Goal: Transaction & Acquisition: Purchase product/service

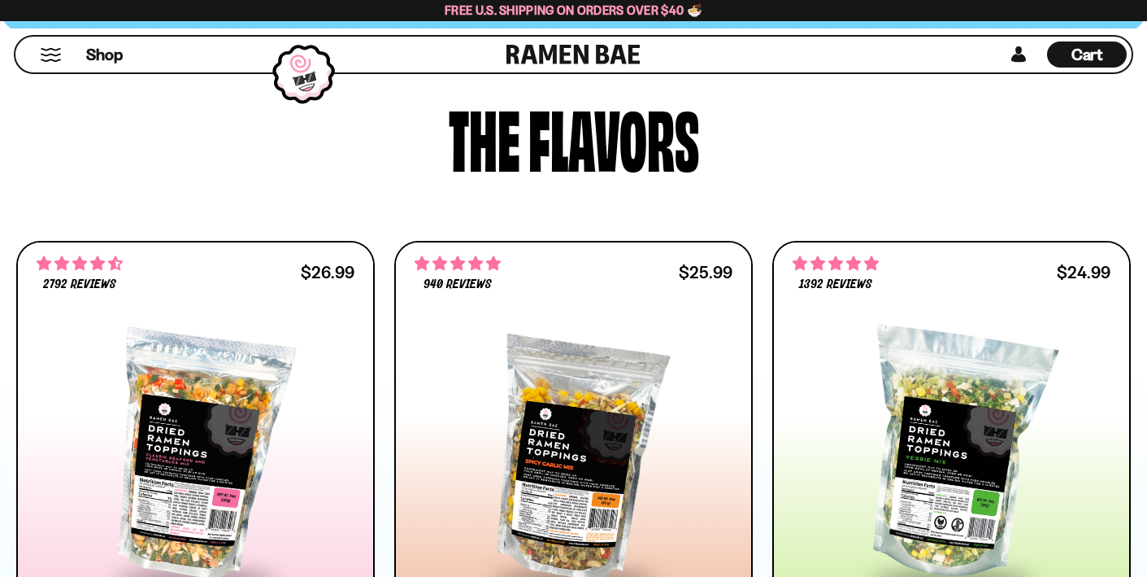
scroll to position [717, 0]
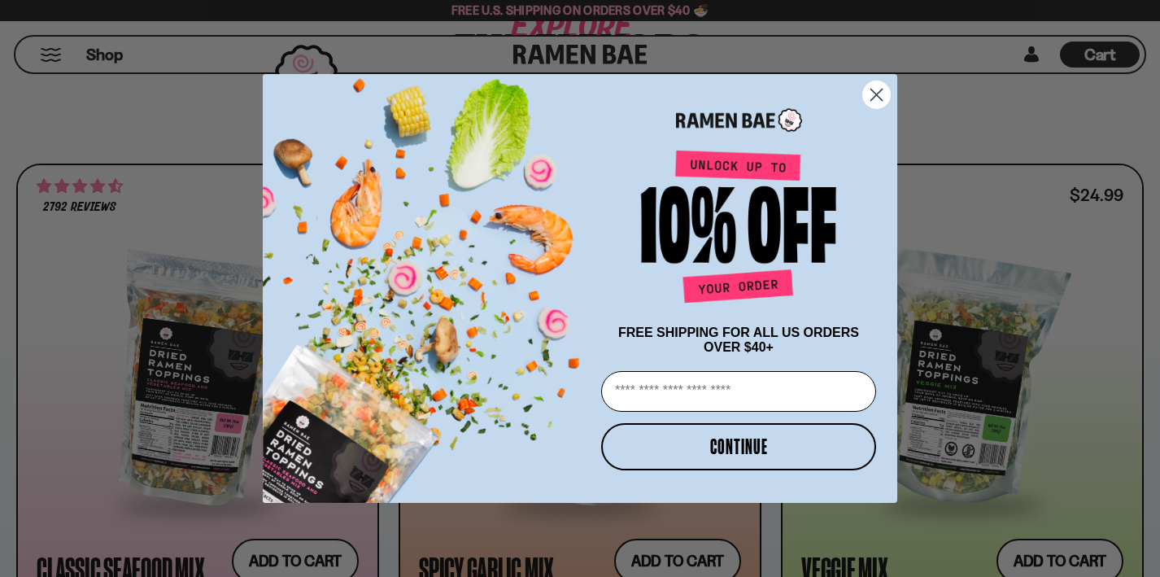
click at [867, 86] on circle "Close dialog" at bounding box center [876, 94] width 27 height 27
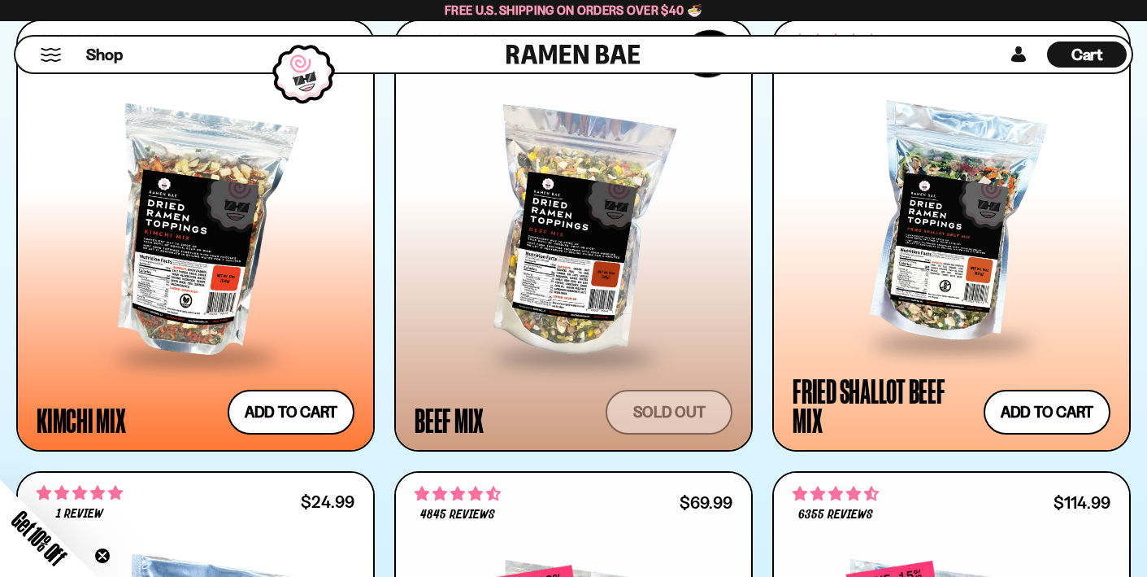
scroll to position [1312, 0]
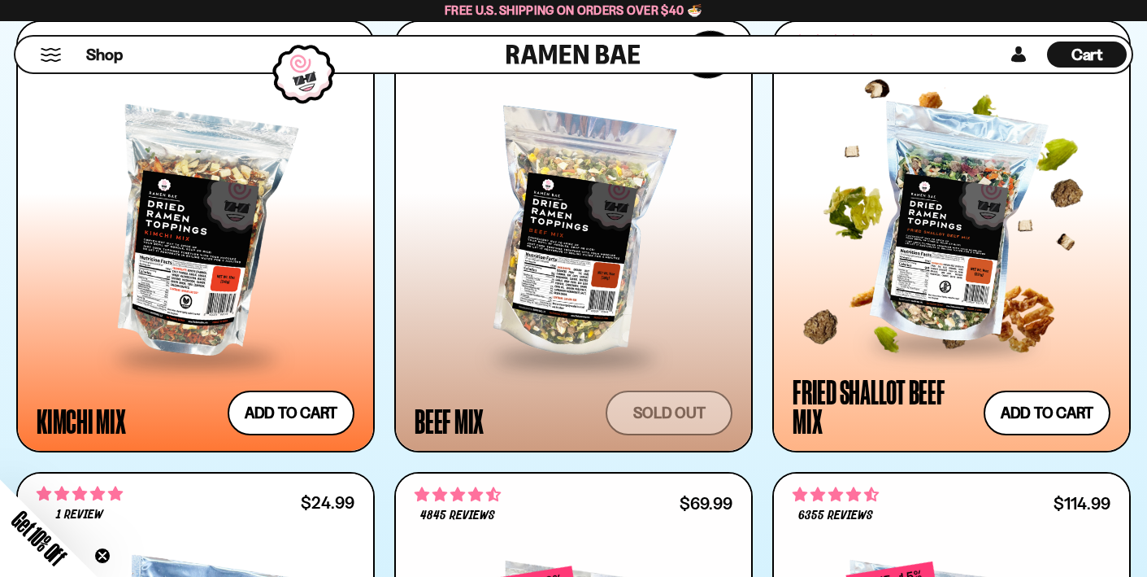
click at [912, 288] on div at bounding box center [952, 226] width 318 height 231
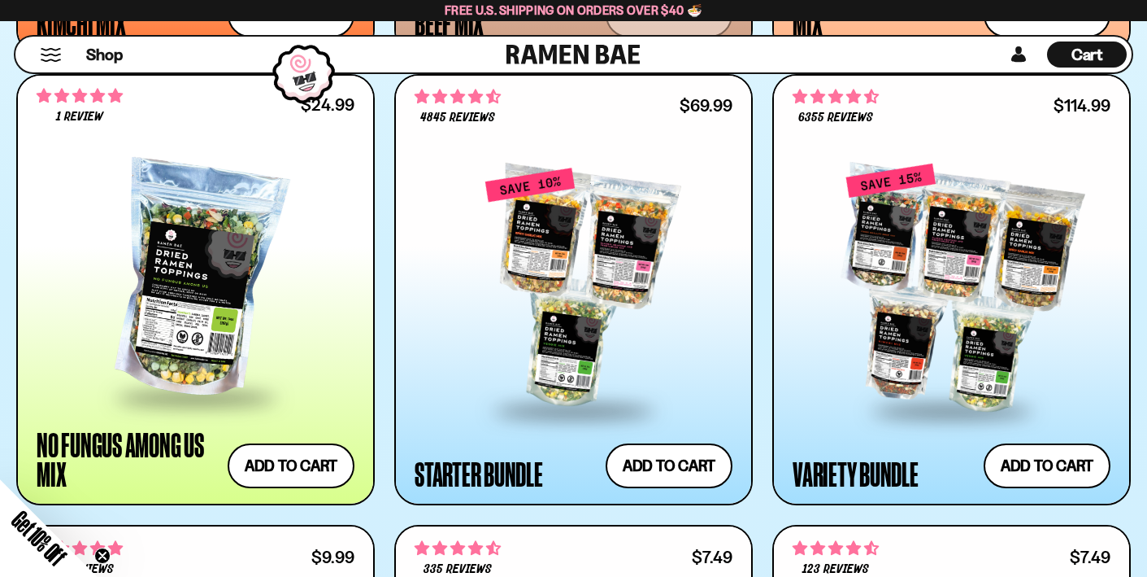
scroll to position [1711, 0]
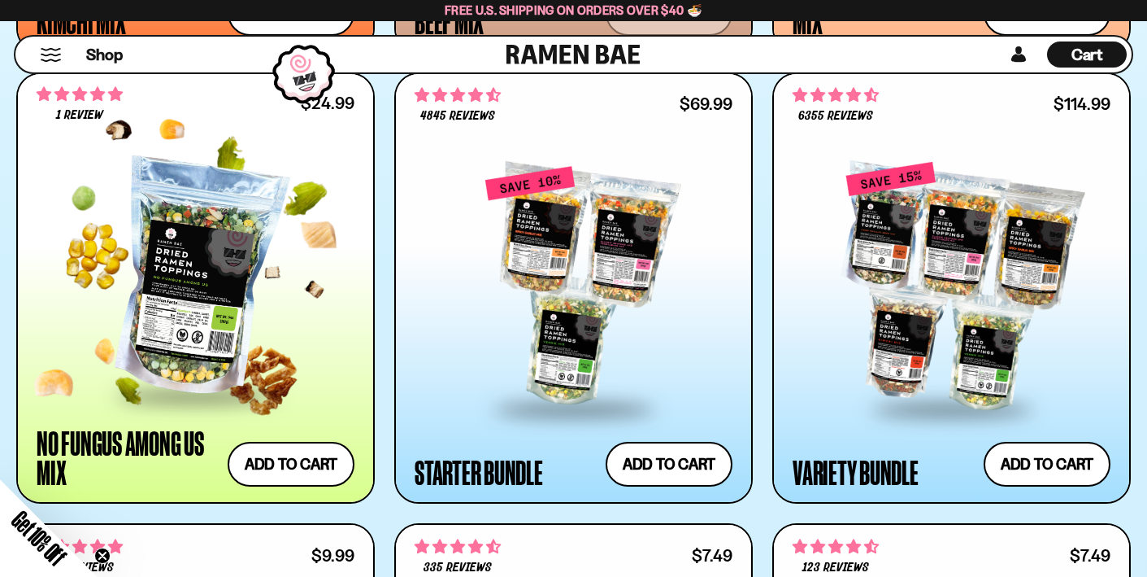
click at [183, 273] on div at bounding box center [196, 278] width 318 height 231
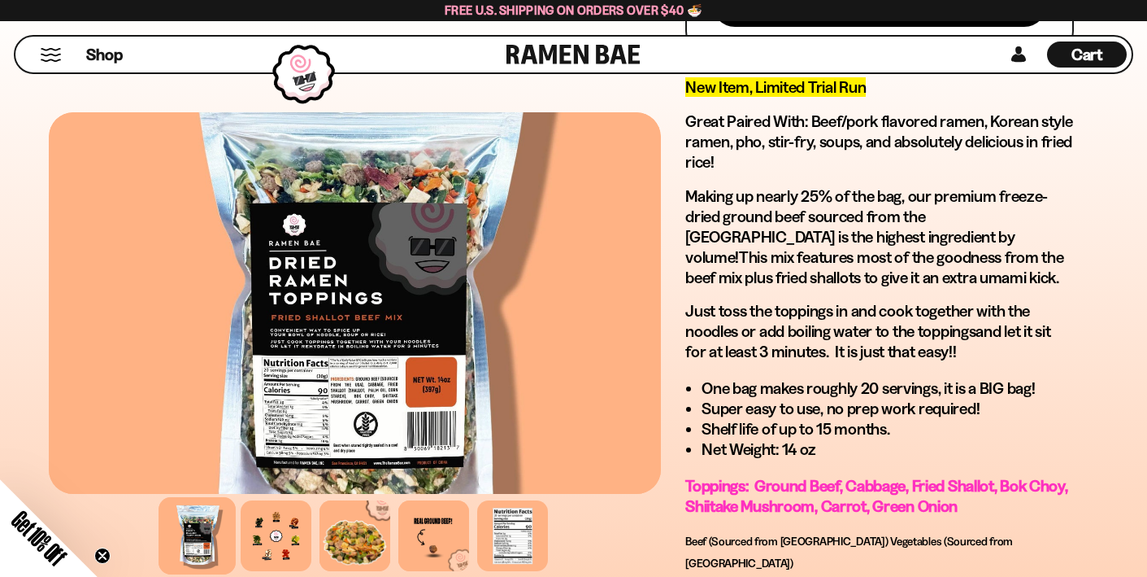
scroll to position [1030, 0]
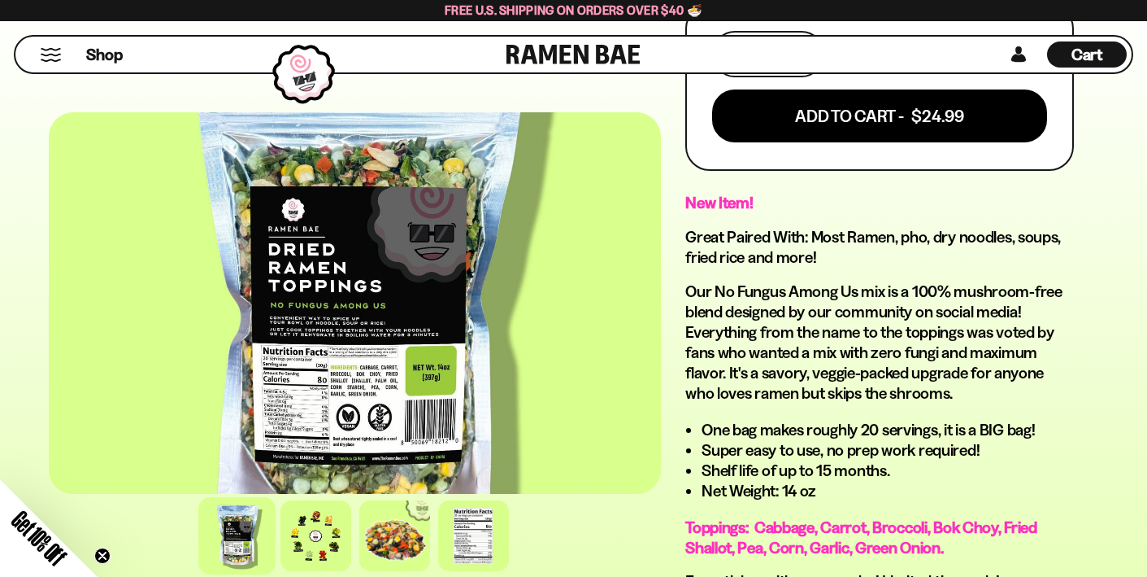
scroll to position [972, 0]
